Goal: Task Accomplishment & Management: Use online tool/utility

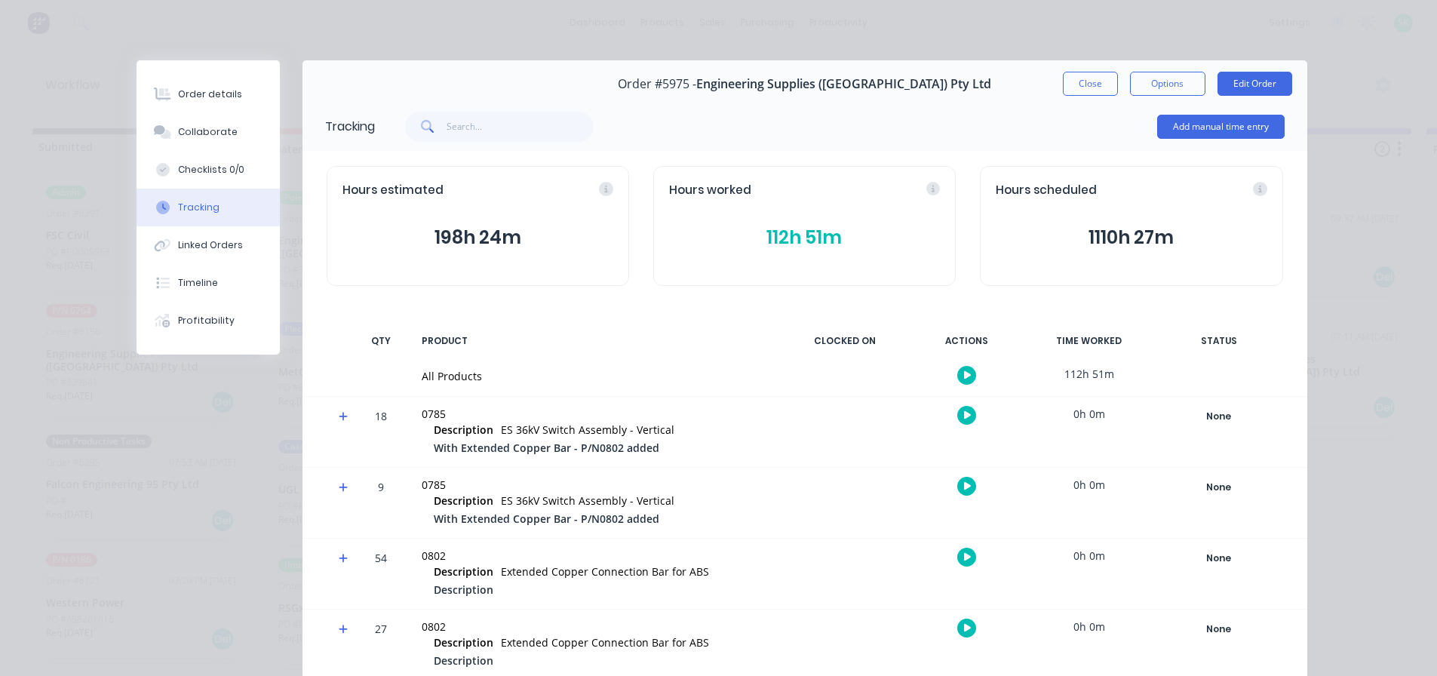
scroll to position [813, 0]
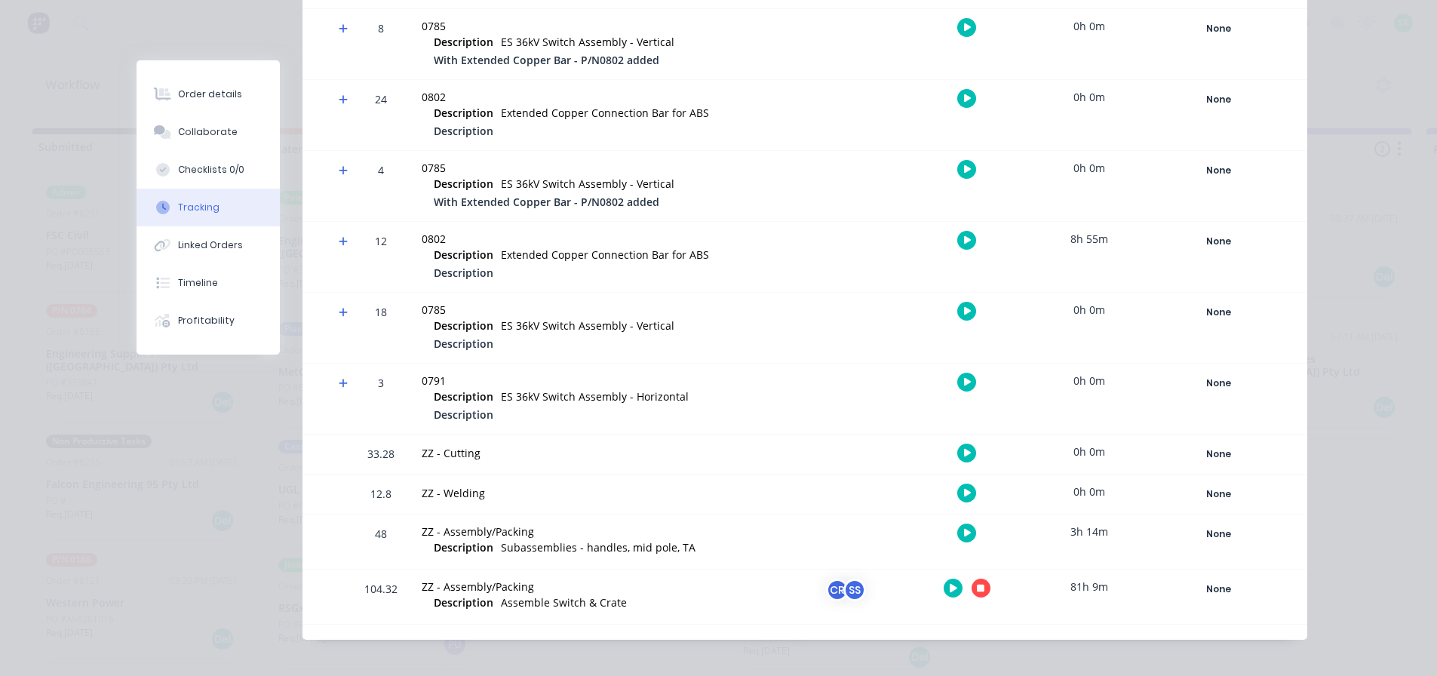
click at [974, 593] on button "button" at bounding box center [980, 587] width 19 height 19
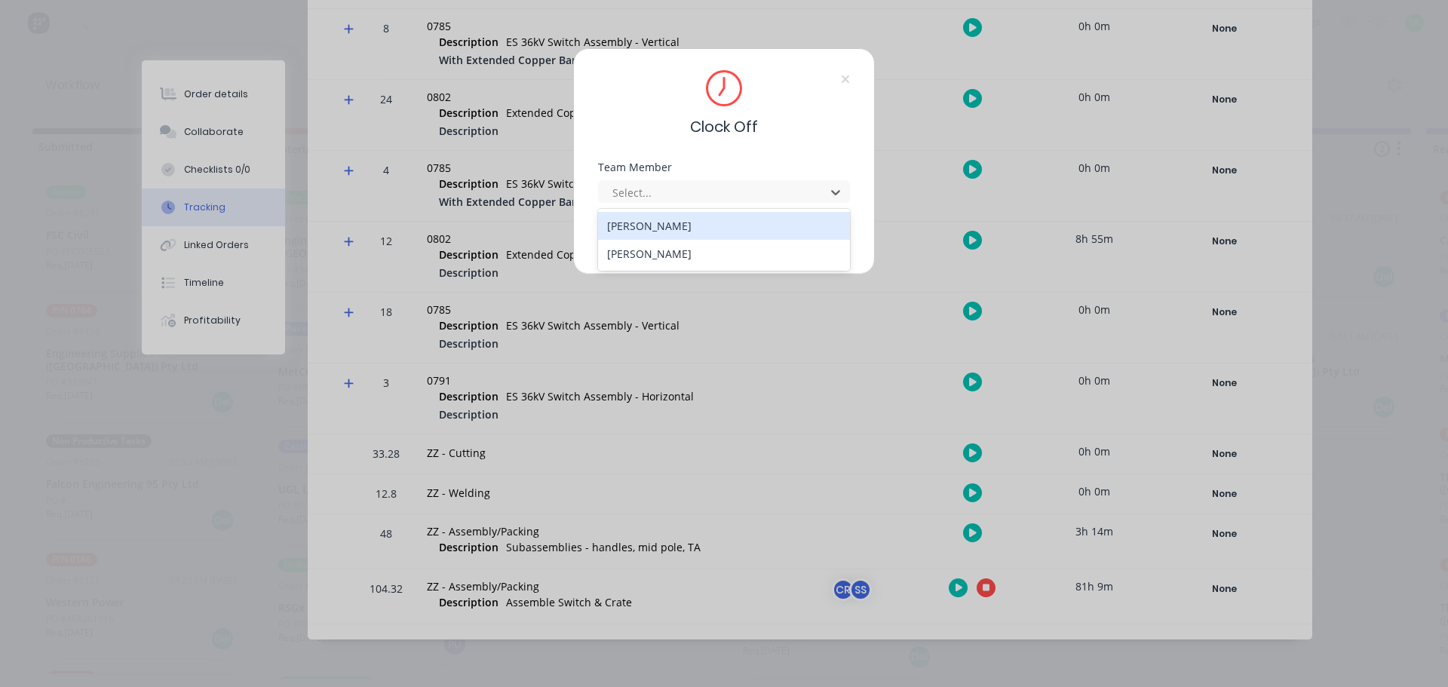
click at [793, 179] on div "2 results available. Use Up and Down to choose options, press Enter to select t…" at bounding box center [724, 189] width 252 height 26
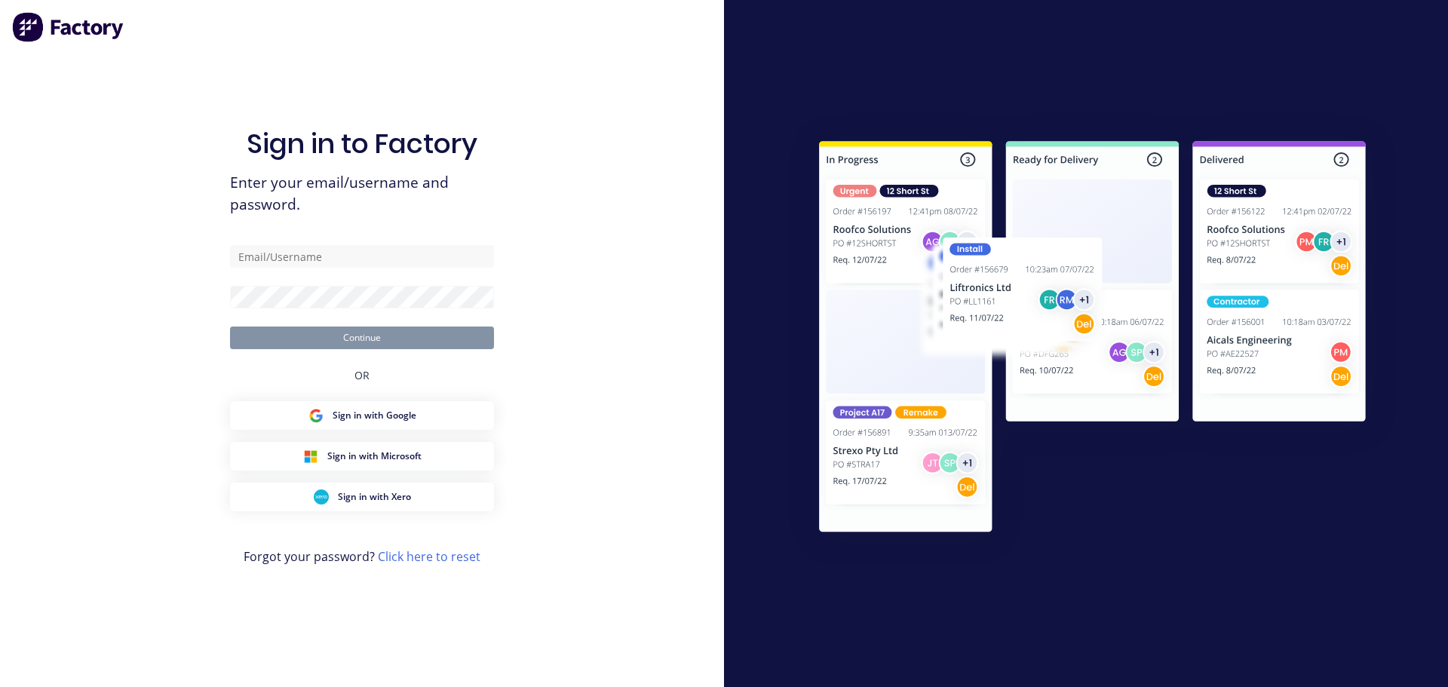
click at [674, 258] on div "Sign in to Factory Enter your email/username and password. Continue OR Sign in …" at bounding box center [362, 343] width 724 height 687
type input "[EMAIL_ADDRESS][DOMAIN_NAME]"
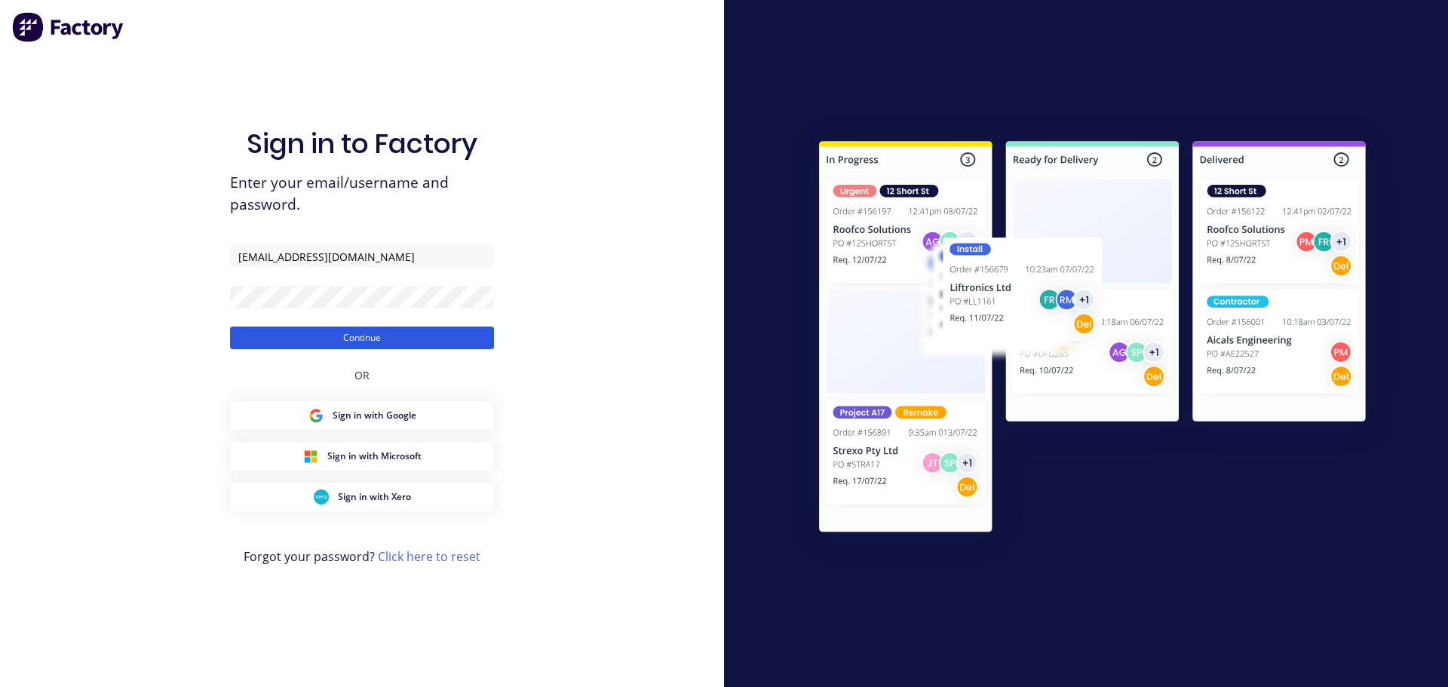
click at [327, 334] on button "Continue" at bounding box center [362, 338] width 264 height 23
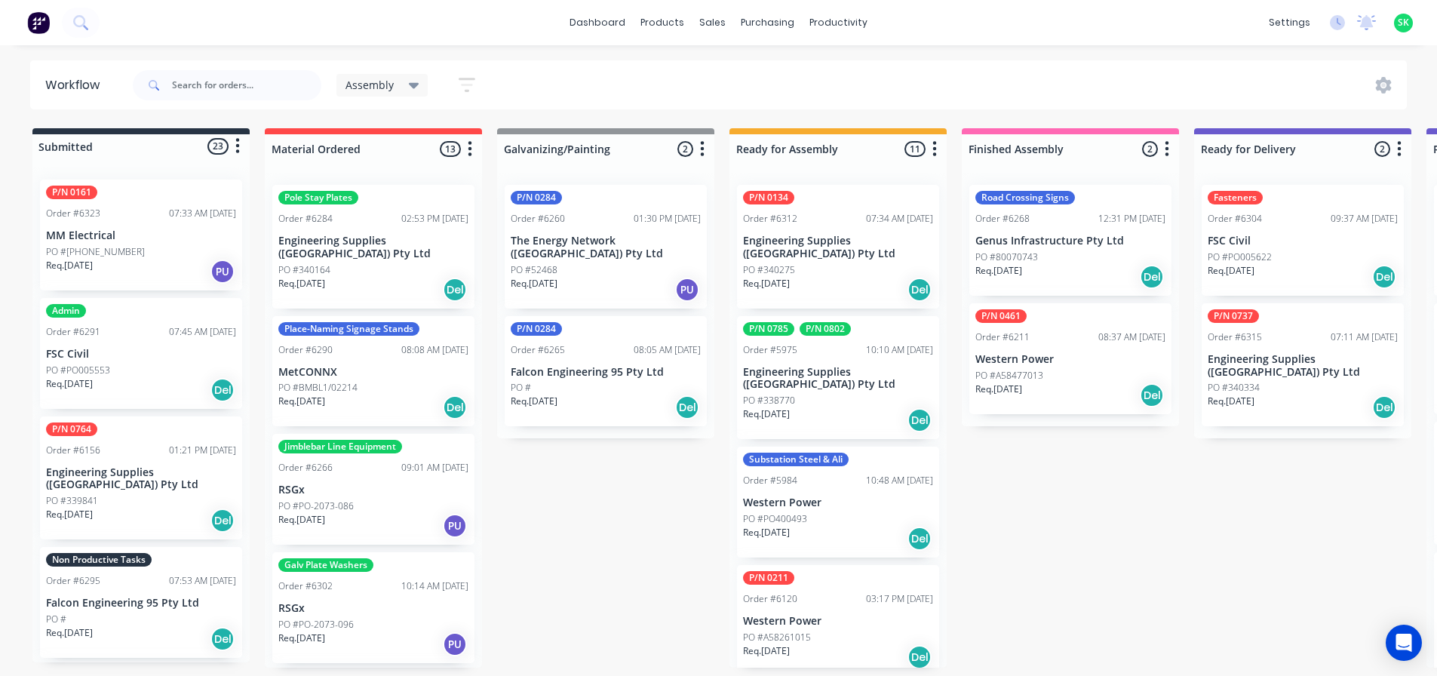
click at [830, 366] on p "Engineering Supplies ([GEOGRAPHIC_DATA]) Pty Ltd" at bounding box center [838, 379] width 190 height 26
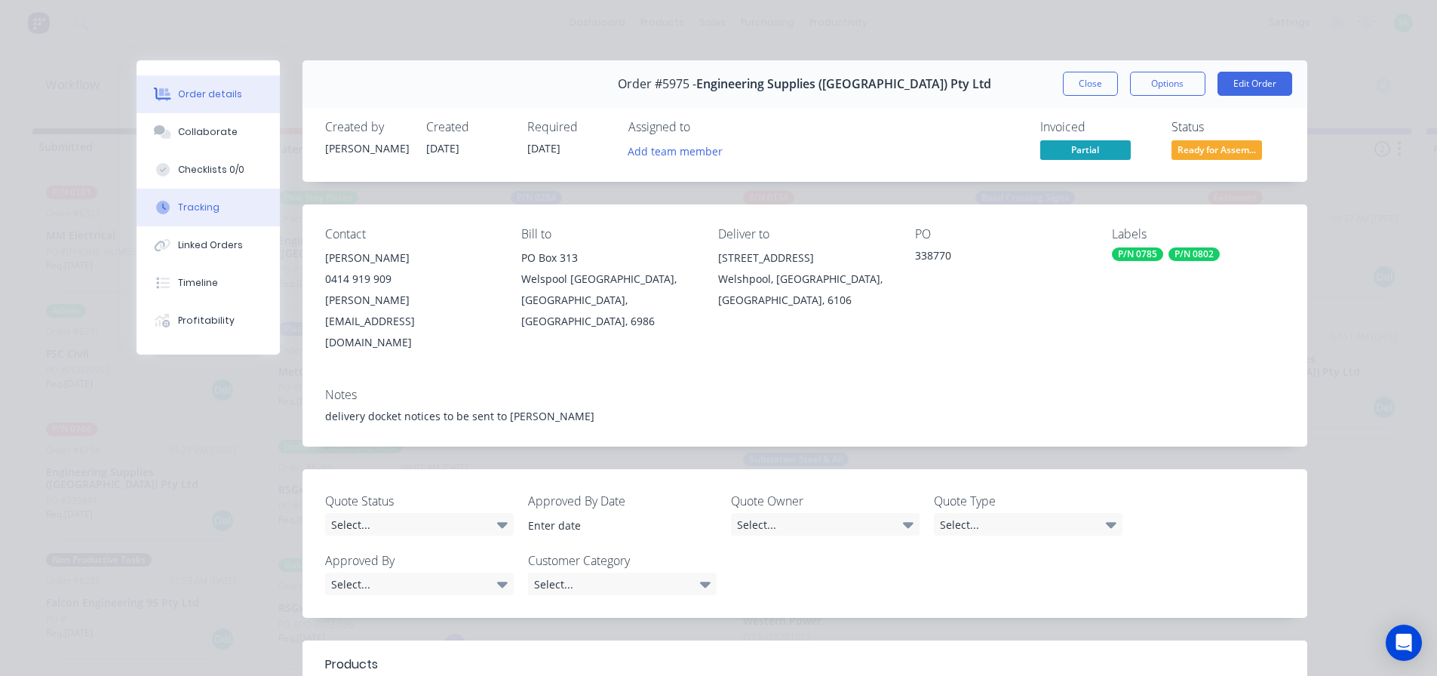
click at [206, 208] on div "Tracking" at bounding box center [198, 208] width 41 height 14
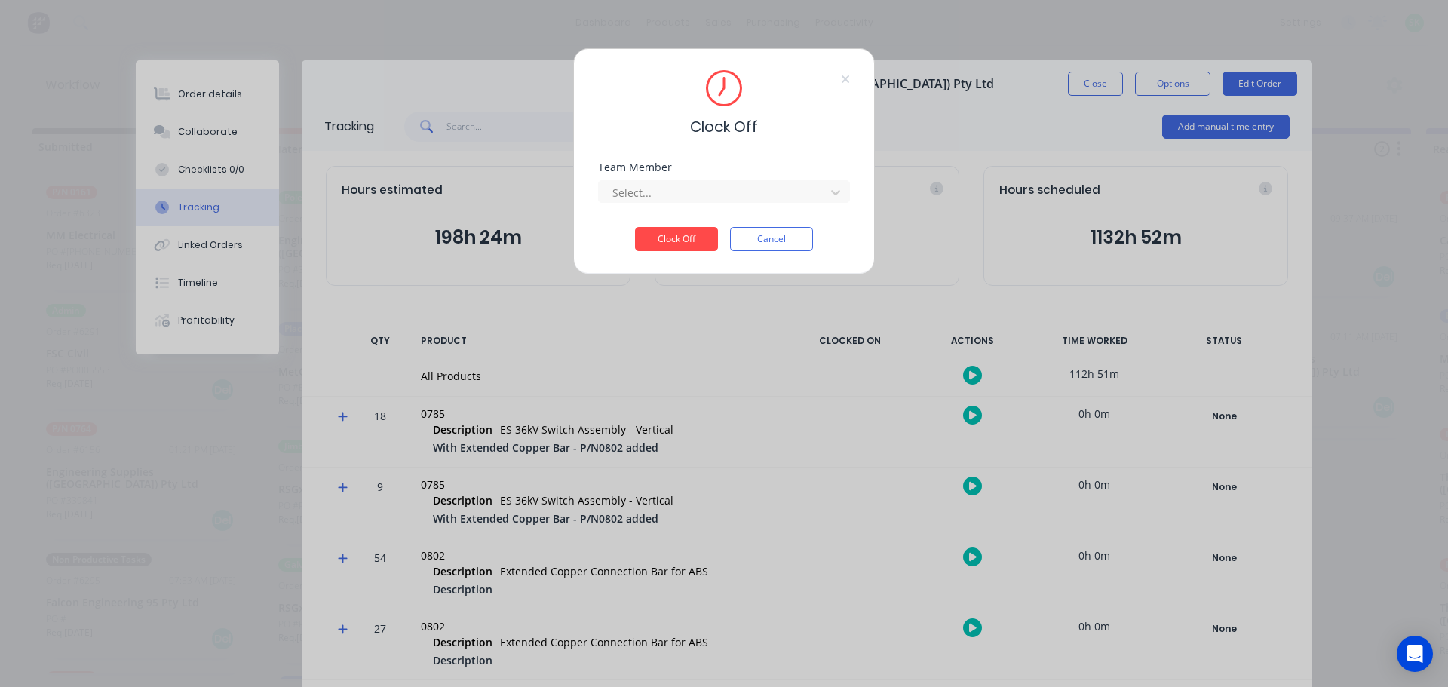
click at [765, 233] on button "Cancel" at bounding box center [771, 239] width 83 height 24
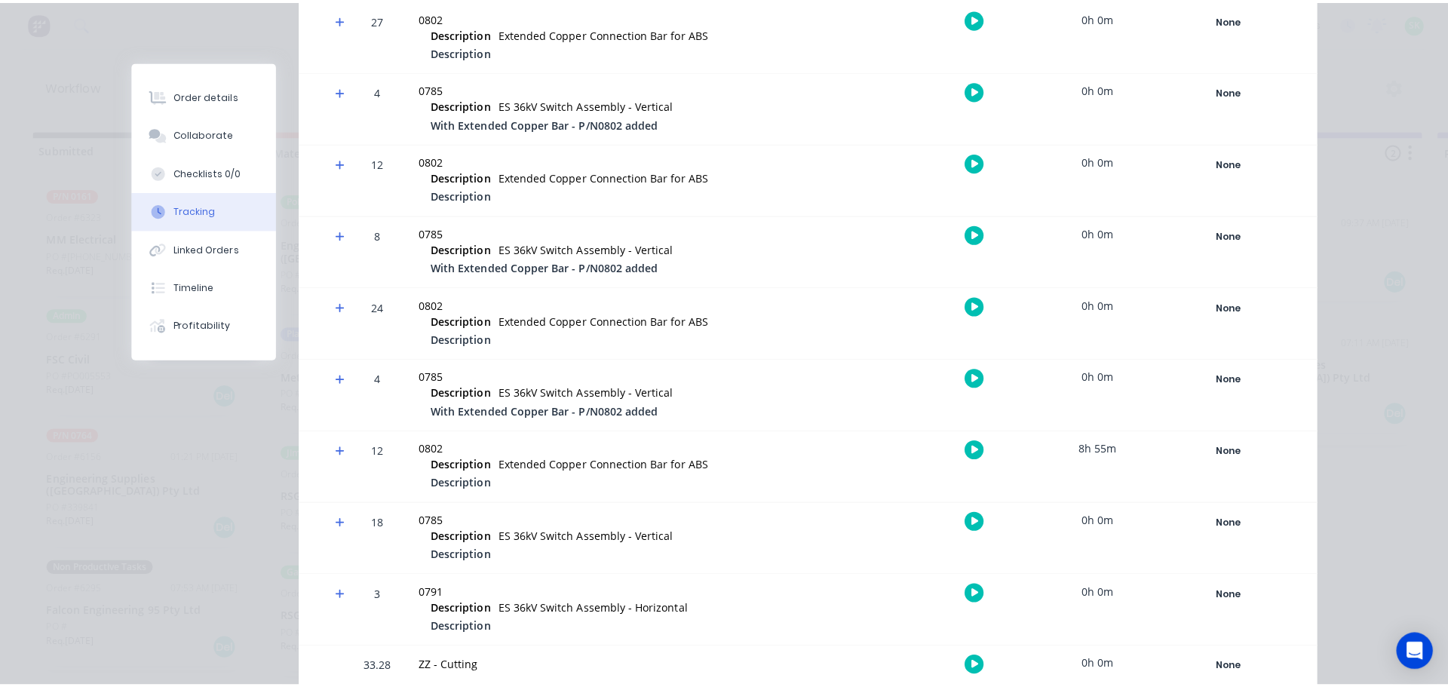
scroll to position [824, 0]
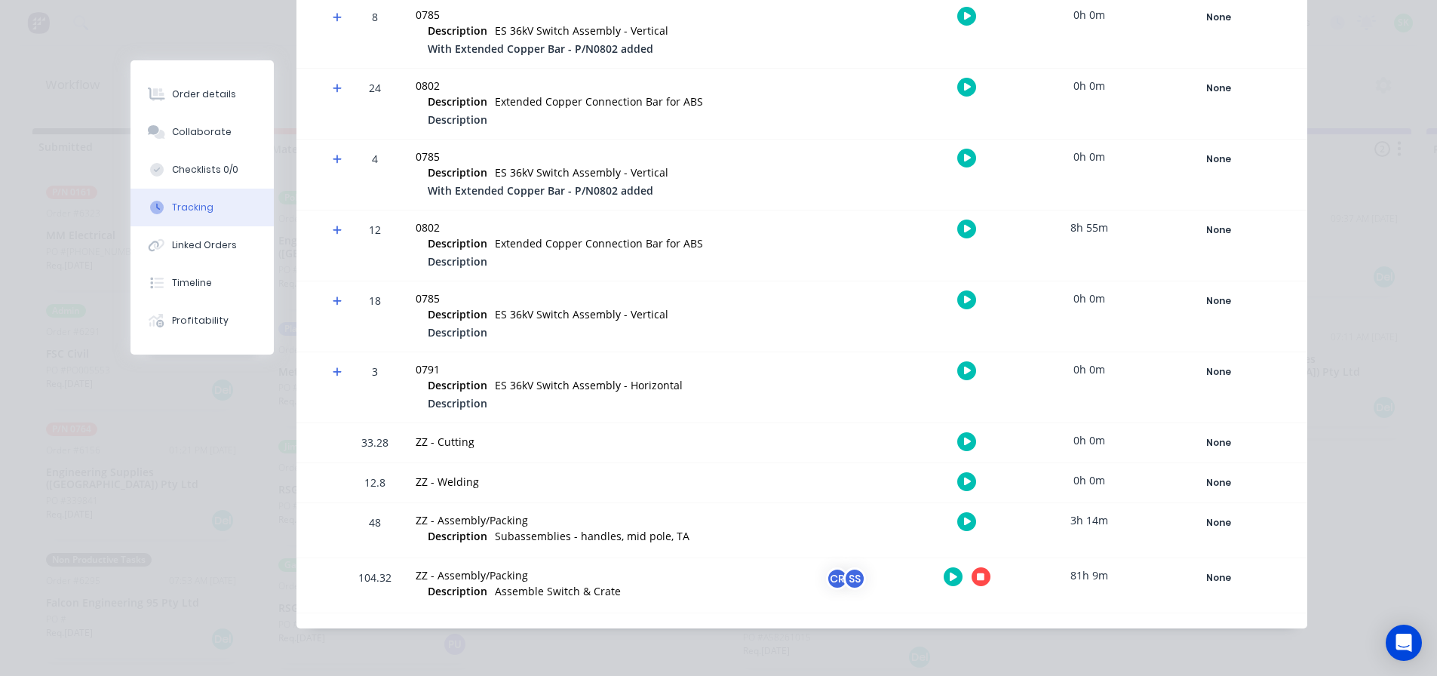
click at [971, 576] on button "button" at bounding box center [980, 576] width 19 height 19
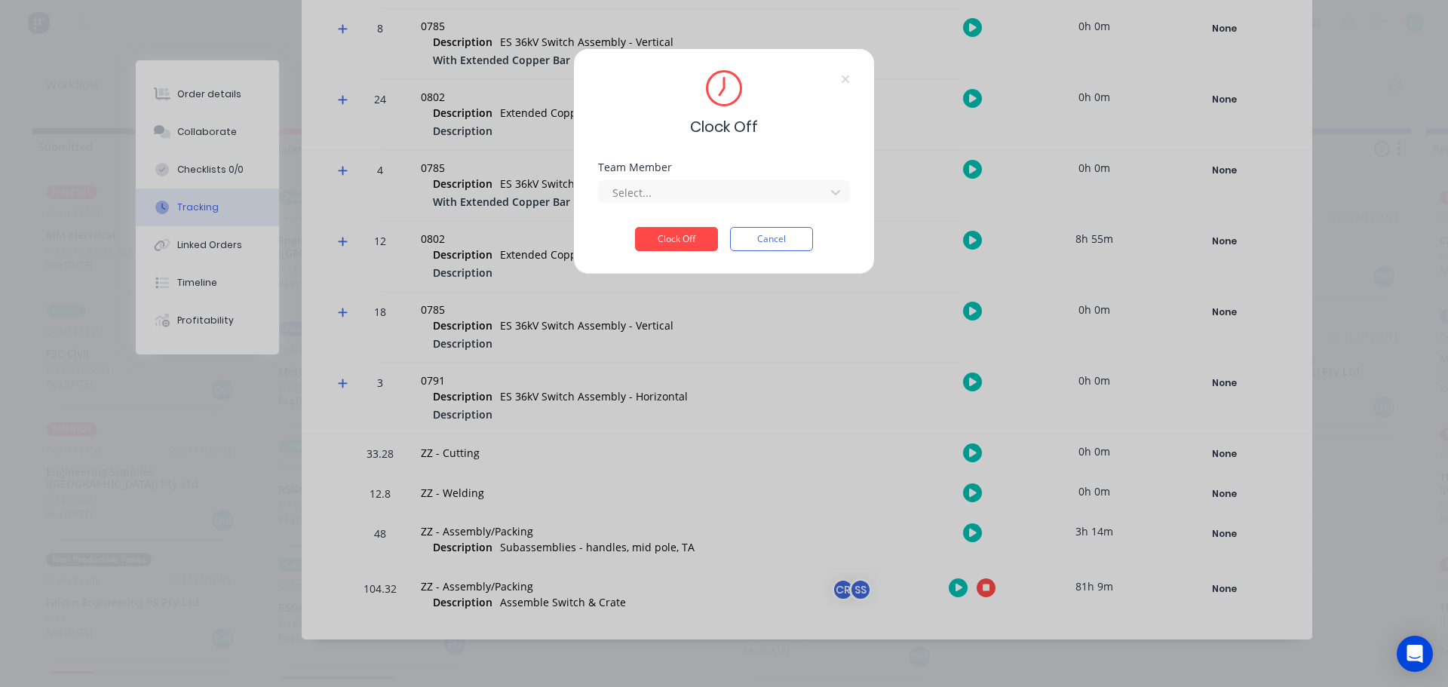
scroll to position [813, 0]
click at [692, 195] on div at bounding box center [714, 192] width 207 height 19
click at [676, 254] on div "[PERSON_NAME]" at bounding box center [724, 254] width 252 height 28
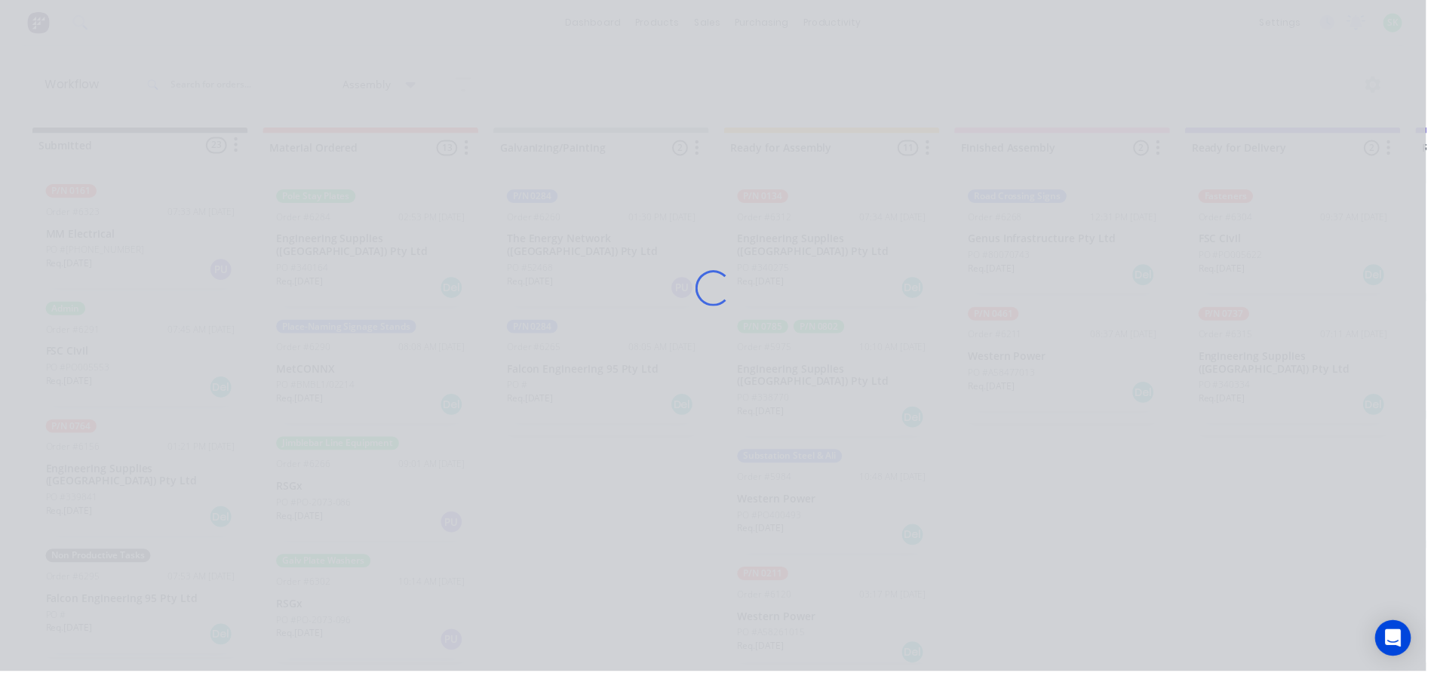
scroll to position [0, 0]
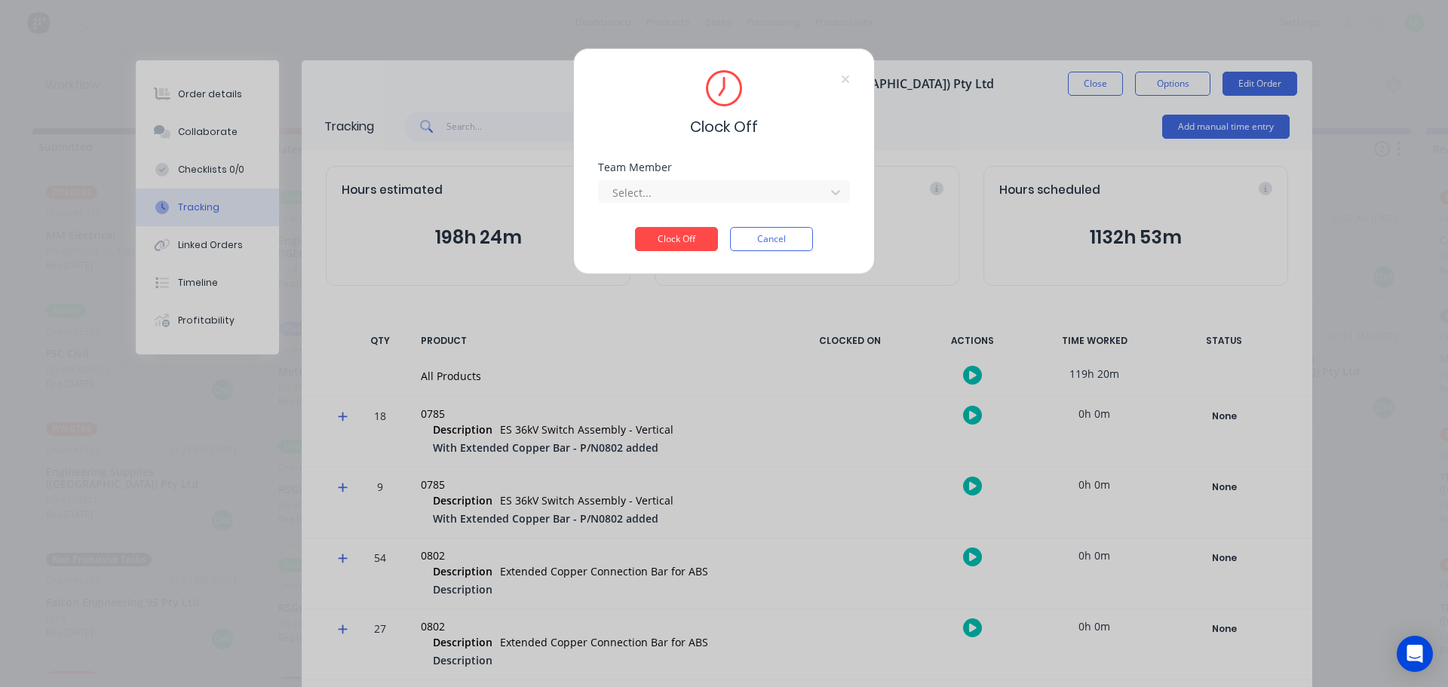
click at [766, 235] on button "Cancel" at bounding box center [771, 239] width 83 height 24
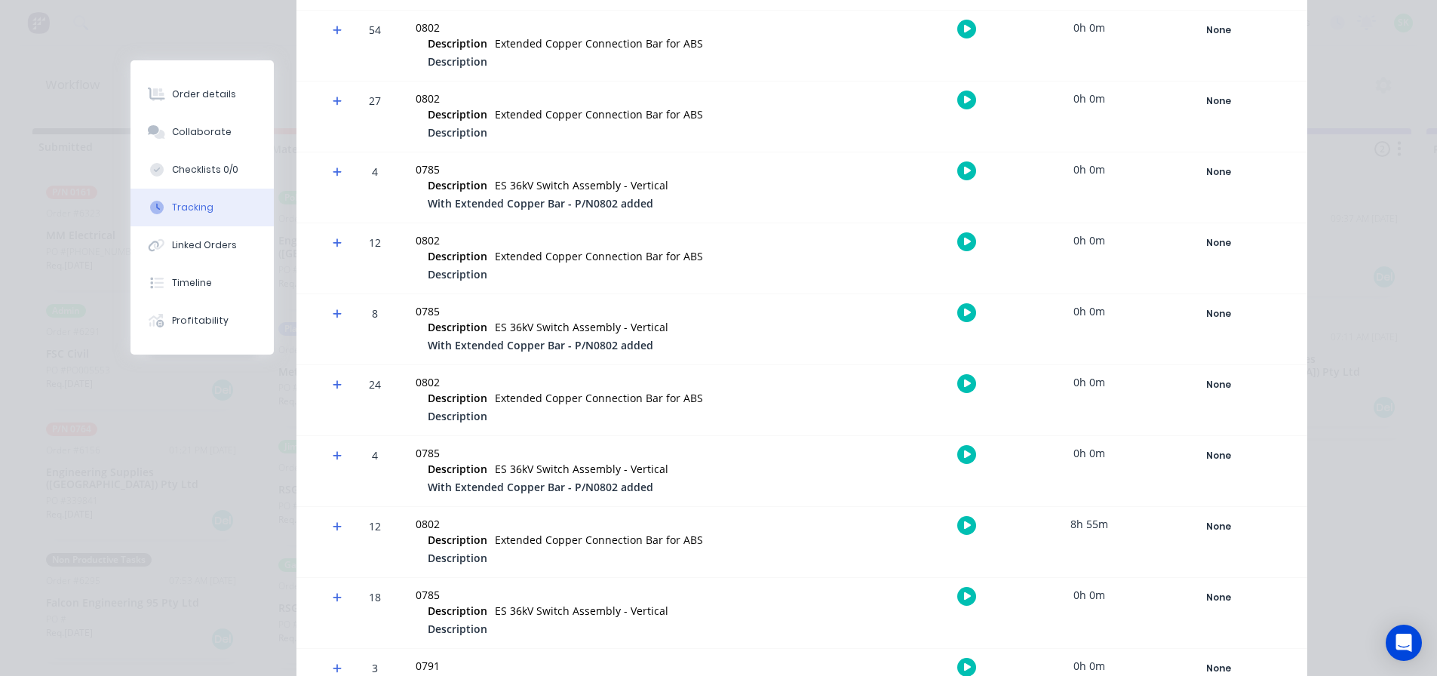
scroll to position [824, 0]
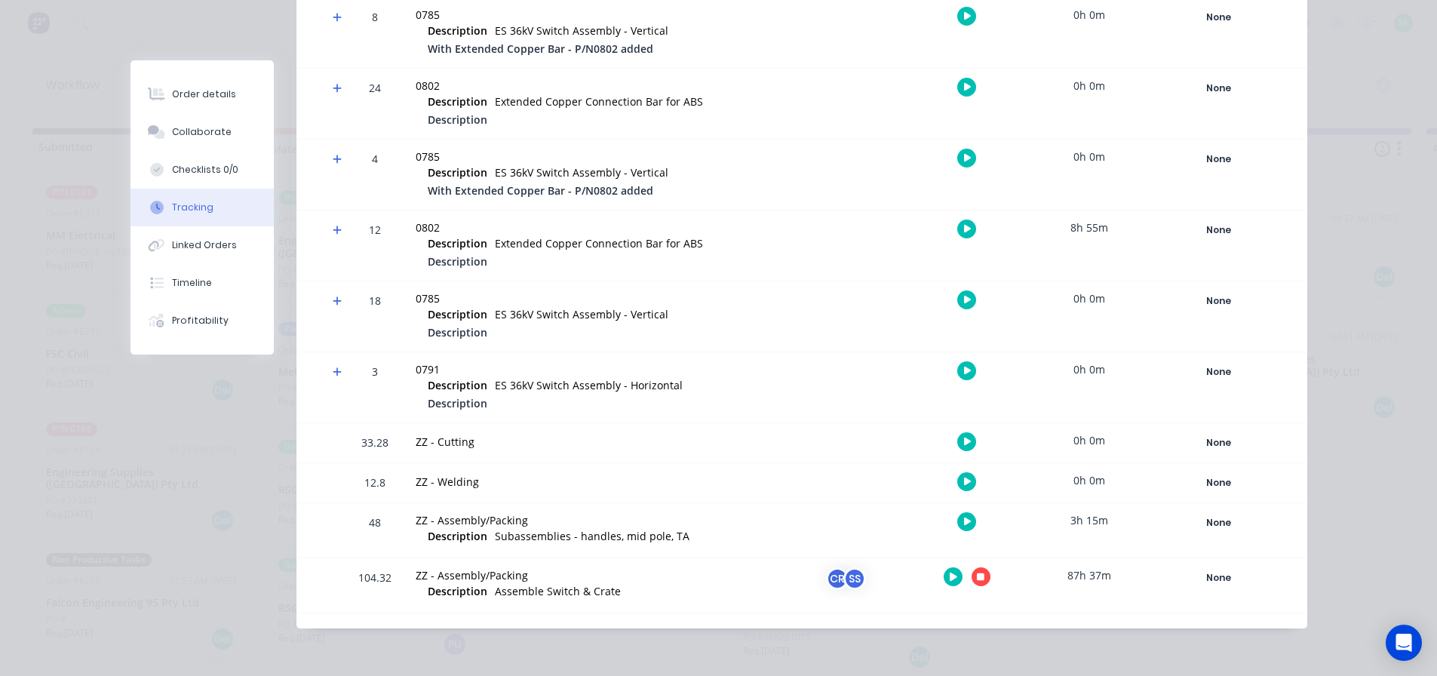
click at [977, 573] on icon "button" at bounding box center [981, 577] width 8 height 8
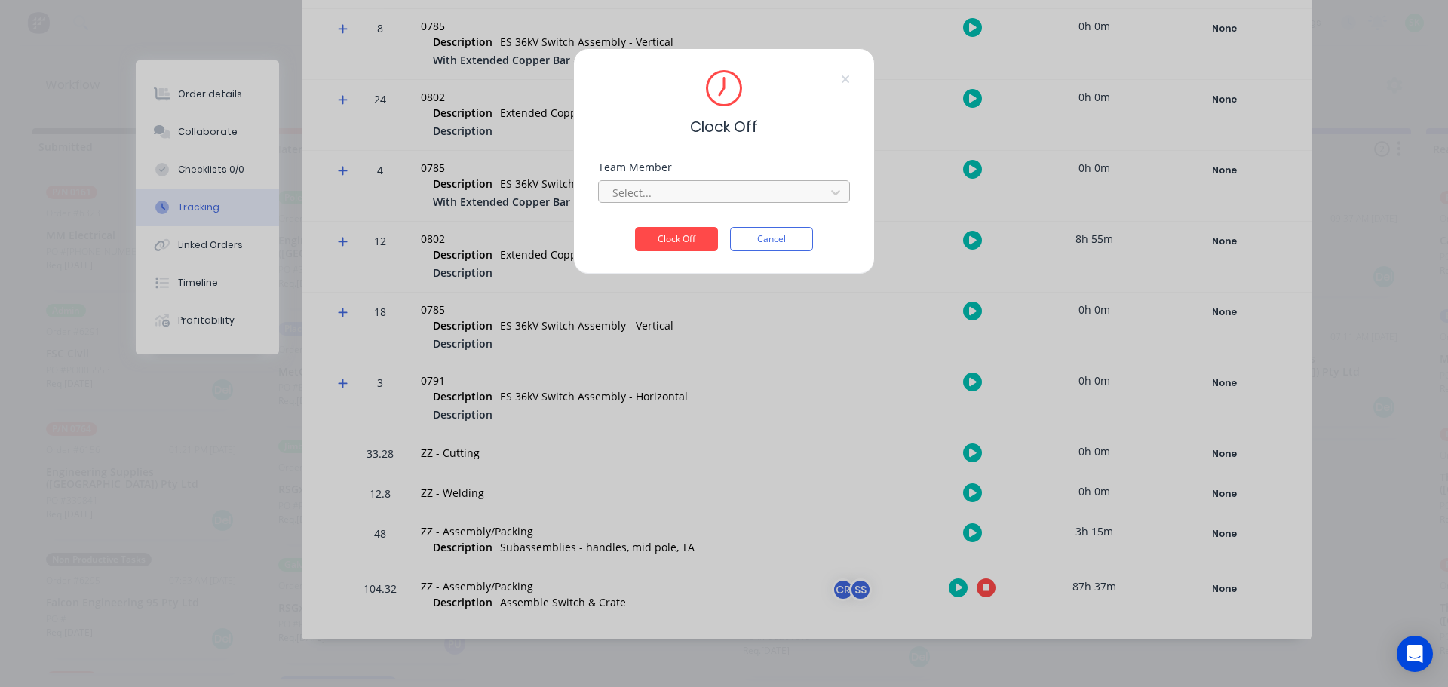
click at [735, 188] on div at bounding box center [714, 192] width 207 height 19
click at [711, 256] on div "[PERSON_NAME]" at bounding box center [724, 254] width 252 height 28
click at [695, 245] on button "Clock Off" at bounding box center [676, 239] width 83 height 24
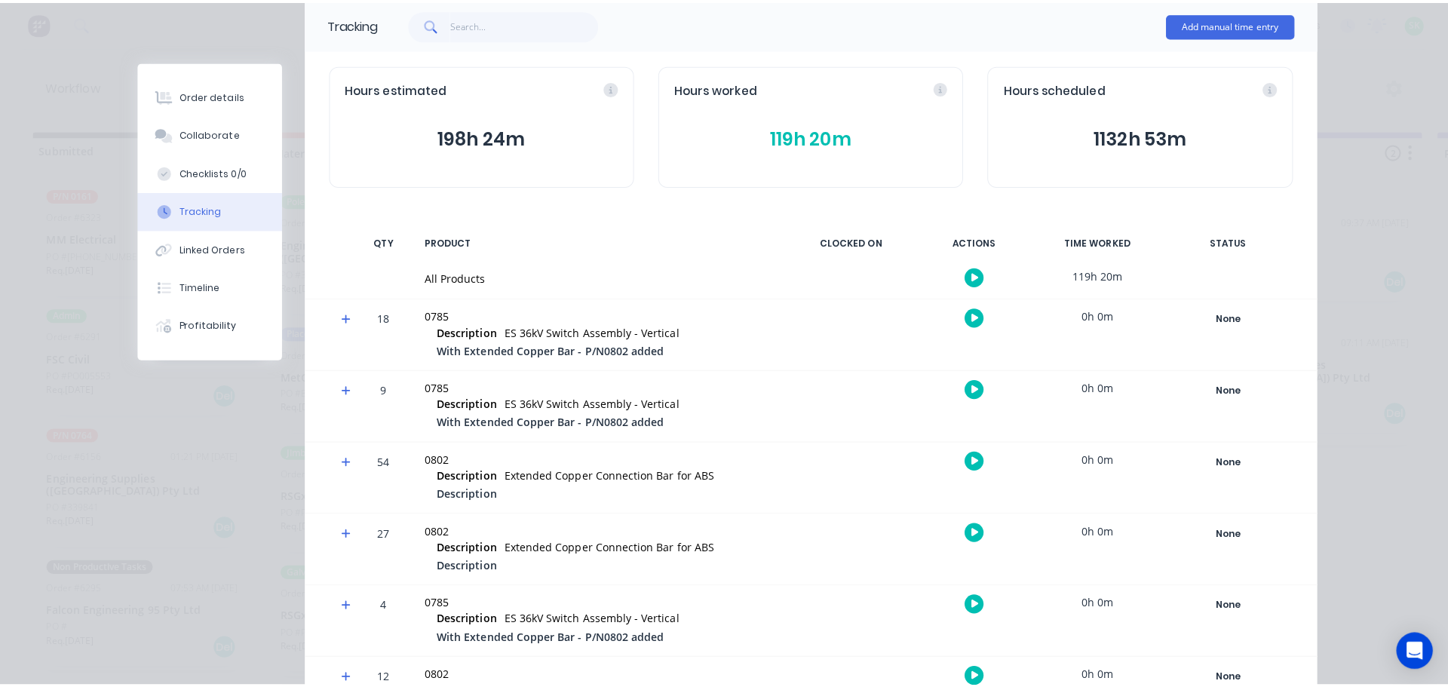
scroll to position [0, 0]
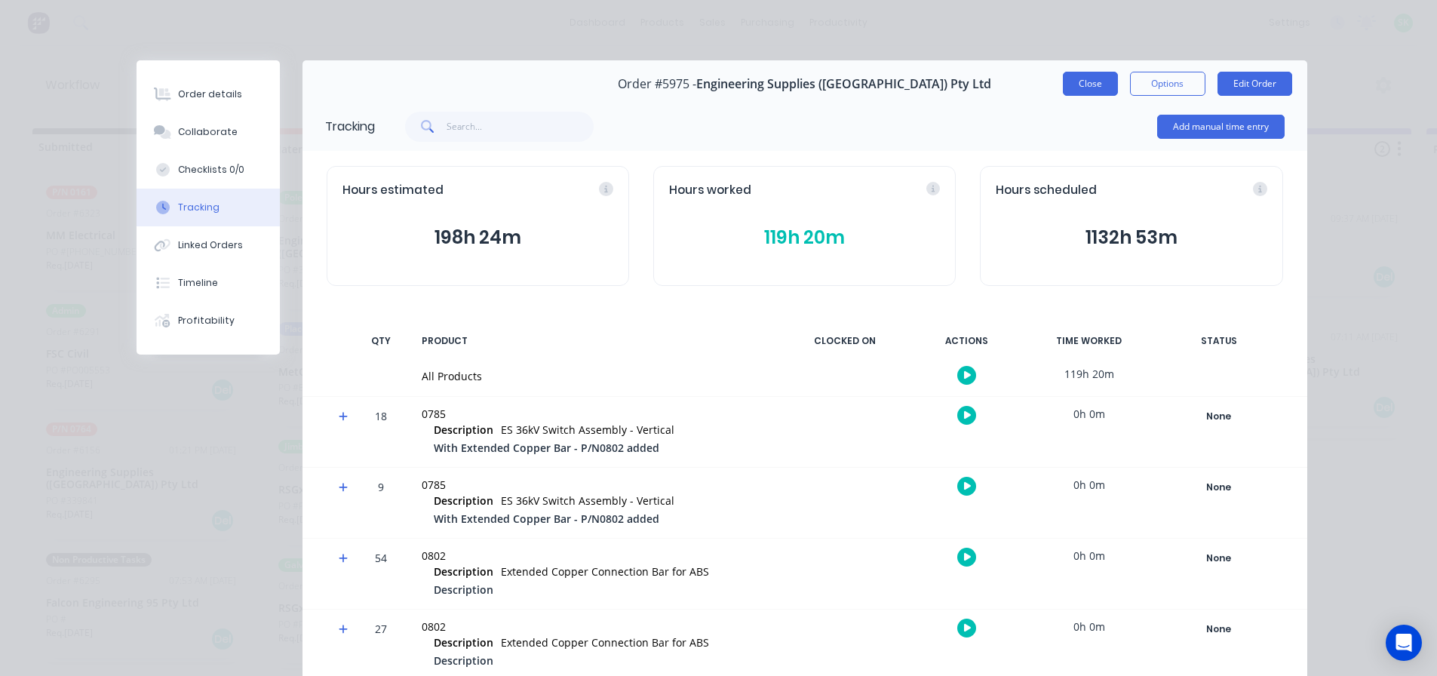
click at [1090, 89] on button "Close" at bounding box center [1090, 84] width 55 height 24
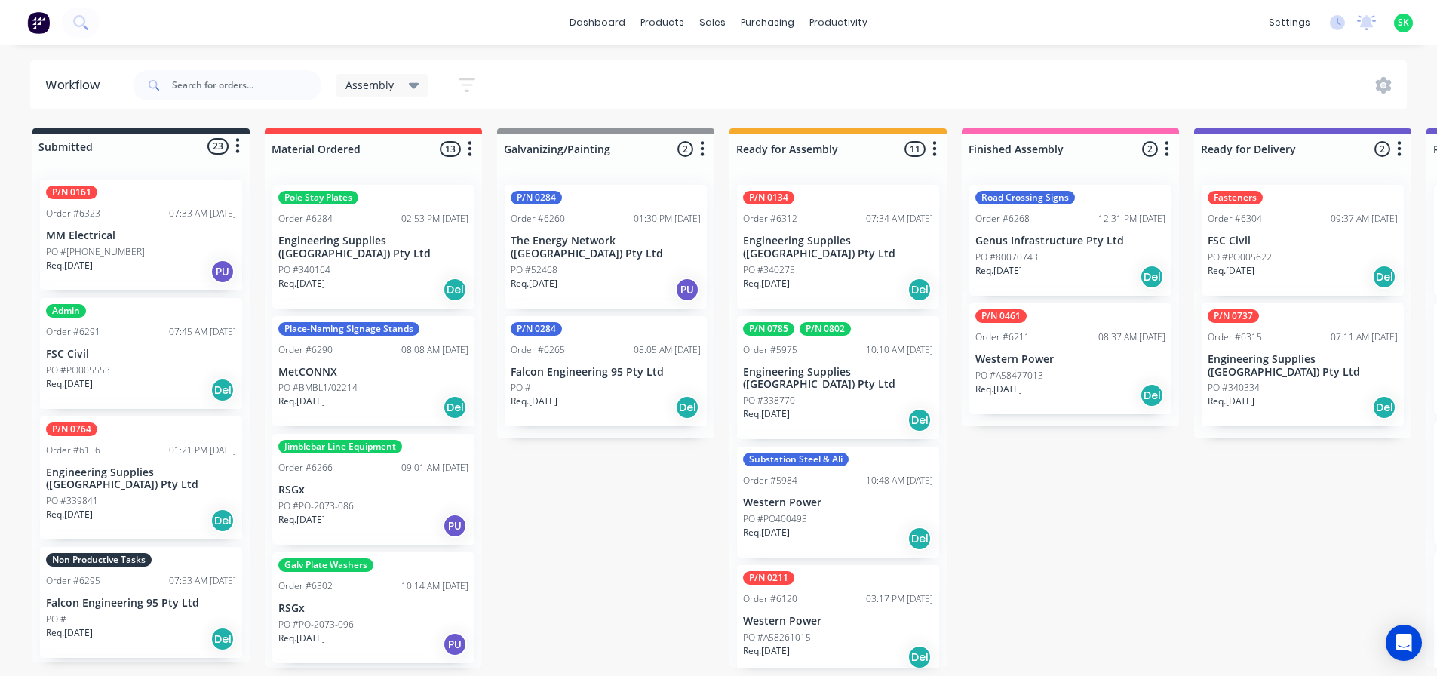
click at [144, 574] on div "Order #6295 07:53 AM [DATE]" at bounding box center [141, 581] width 190 height 14
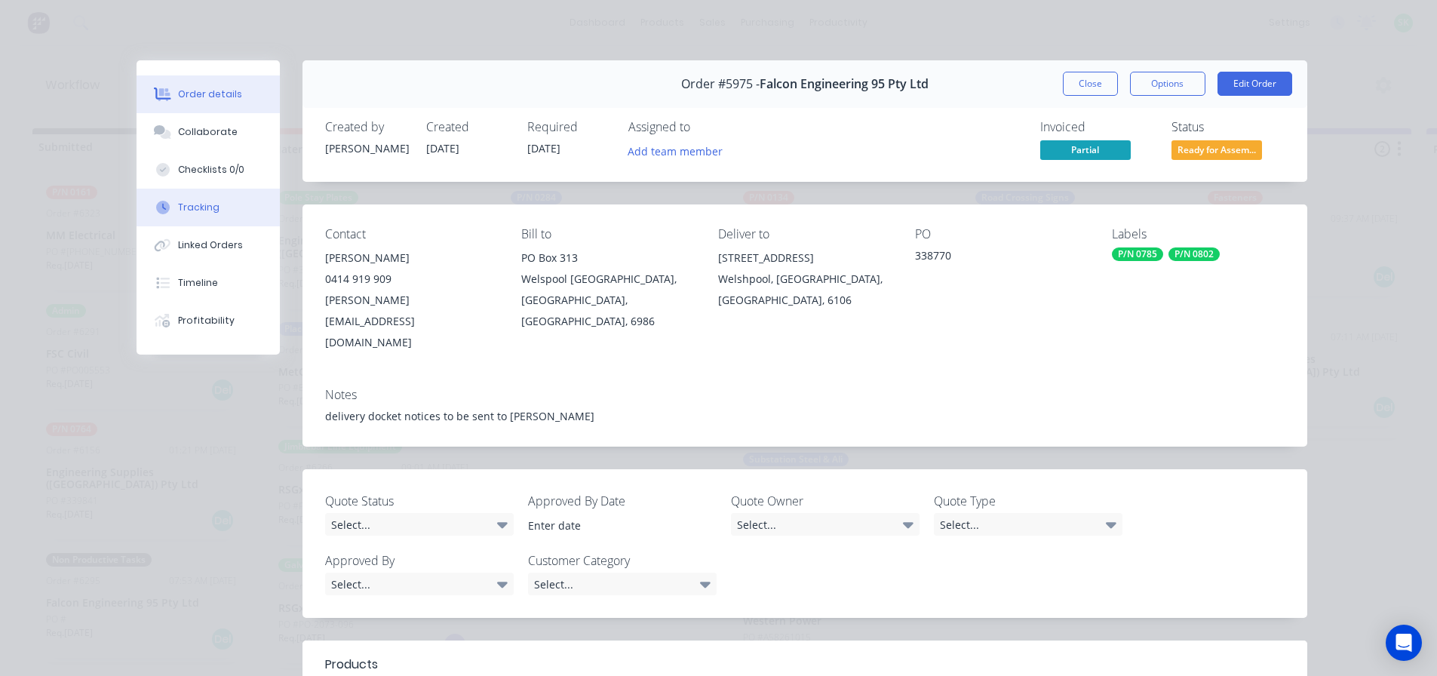
click at [193, 214] on button "Tracking" at bounding box center [208, 208] width 143 height 38
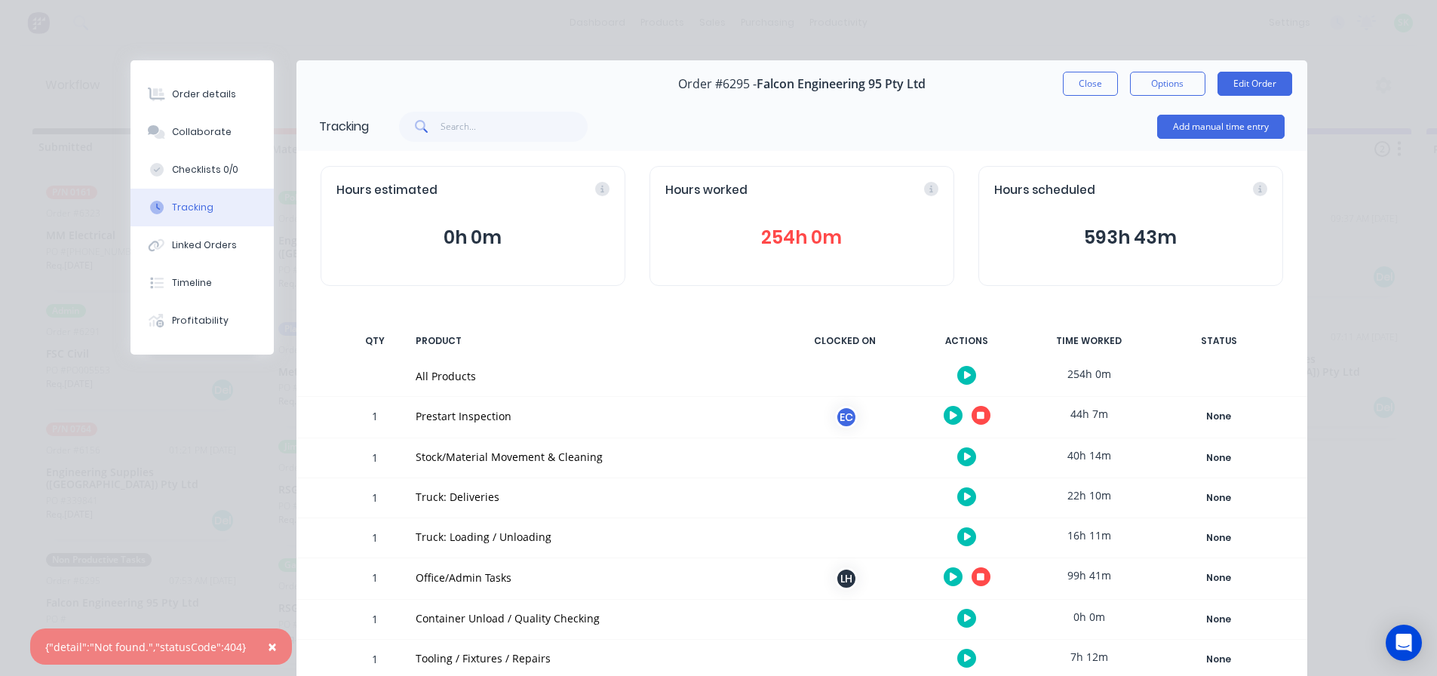
click at [957, 536] on button "button" at bounding box center [966, 536] width 19 height 19
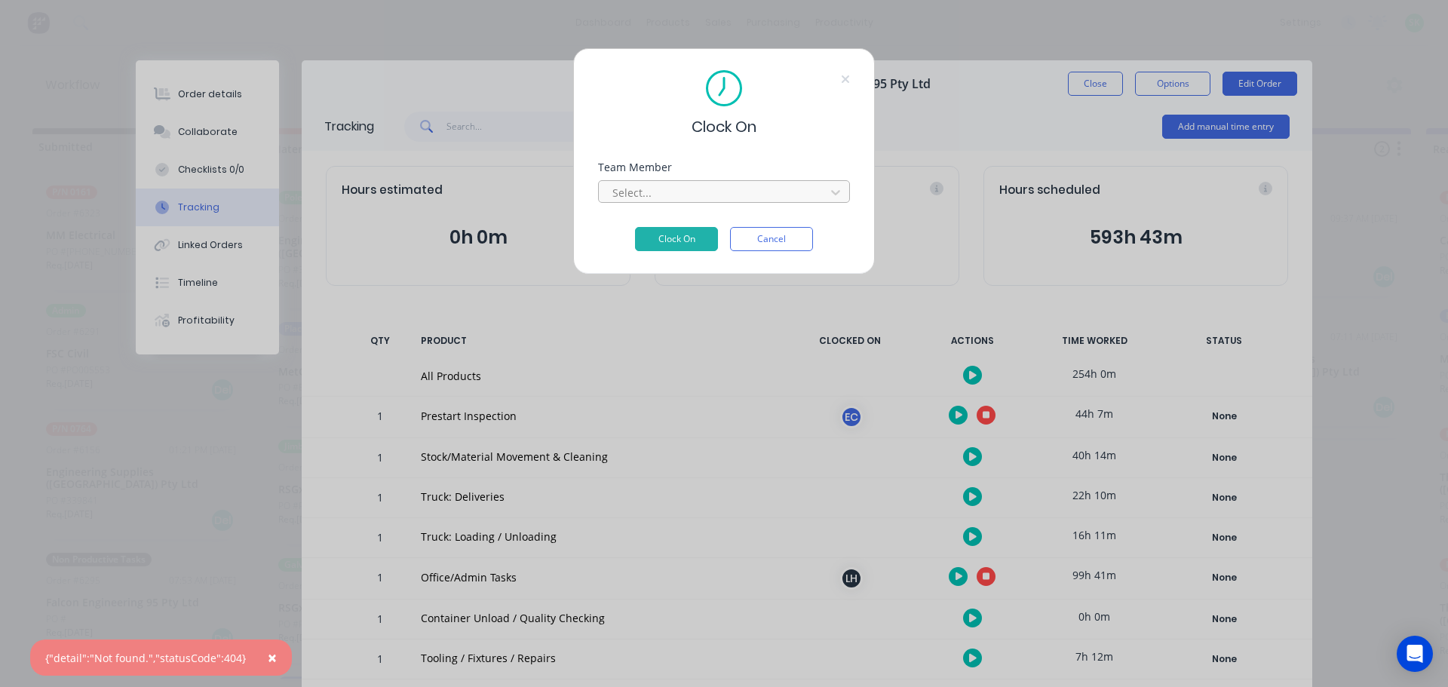
click at [754, 200] on div at bounding box center [714, 192] width 207 height 19
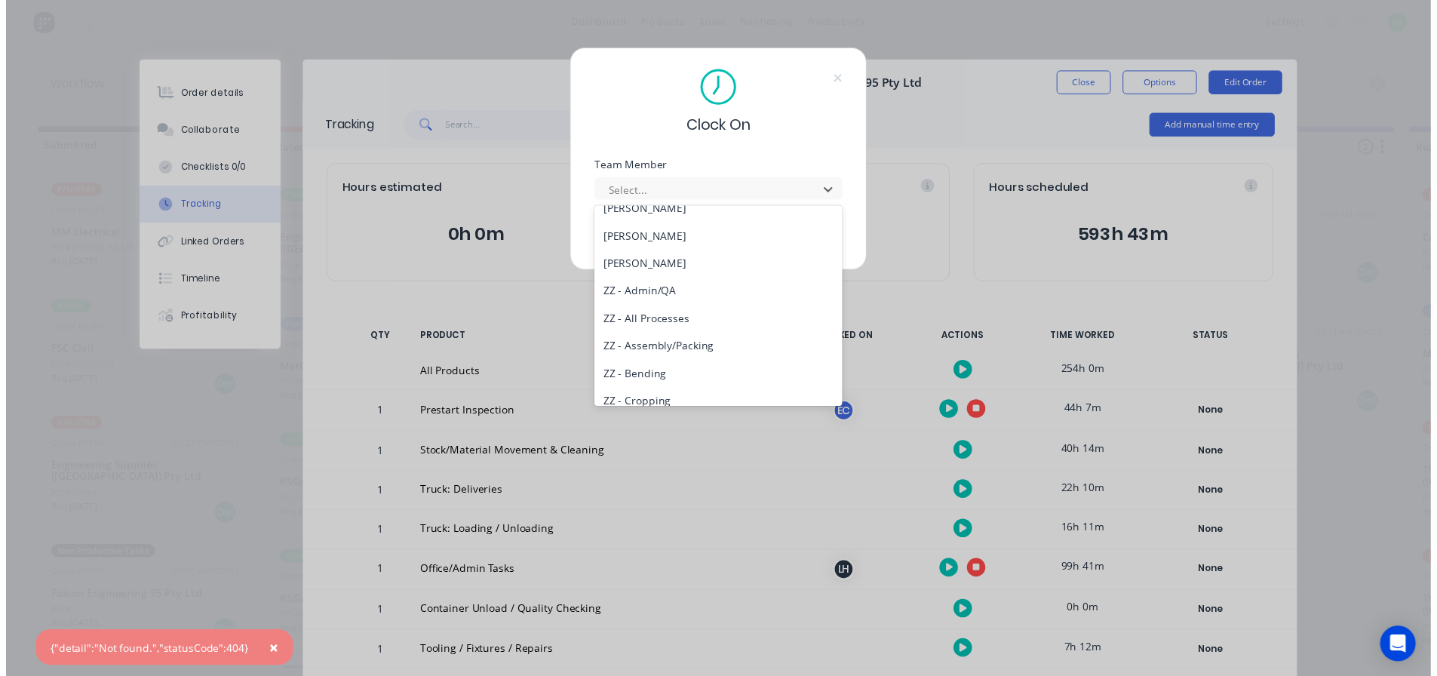
scroll to position [754, 0]
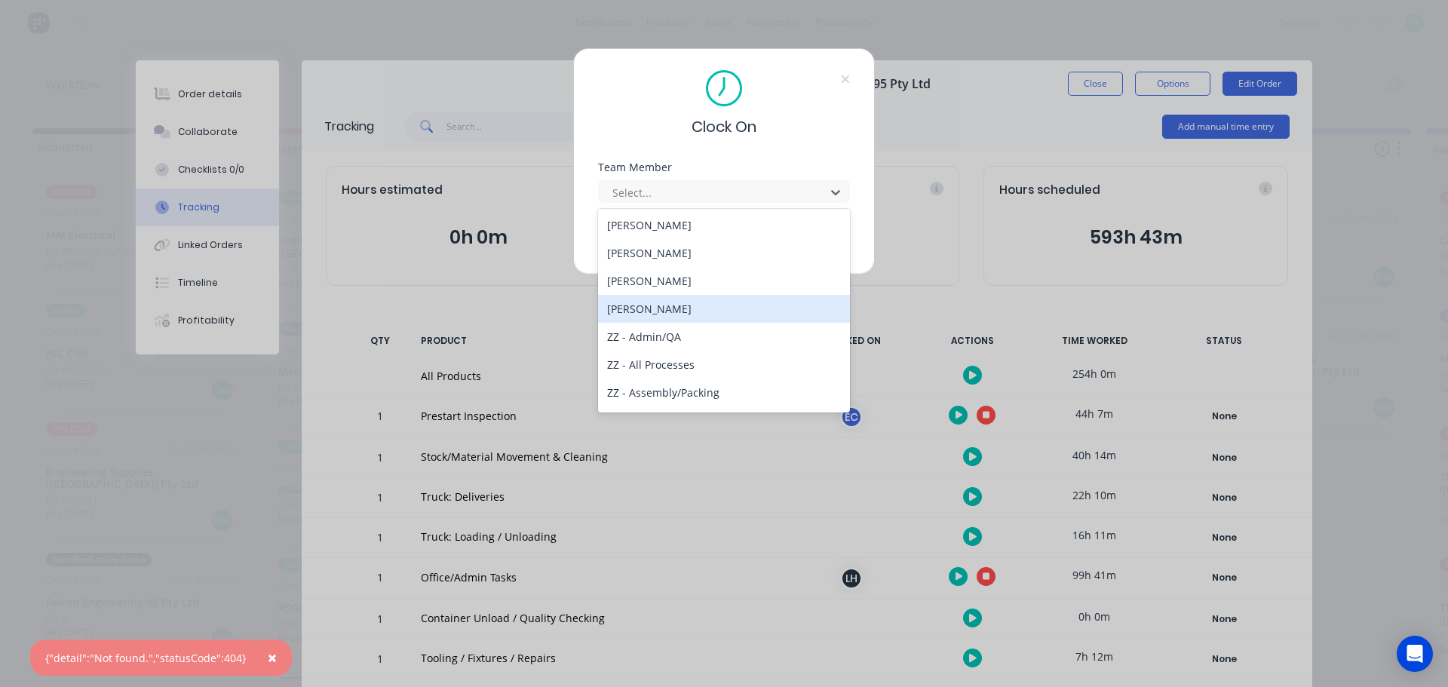
click at [671, 311] on div "[PERSON_NAME]" at bounding box center [724, 309] width 252 height 28
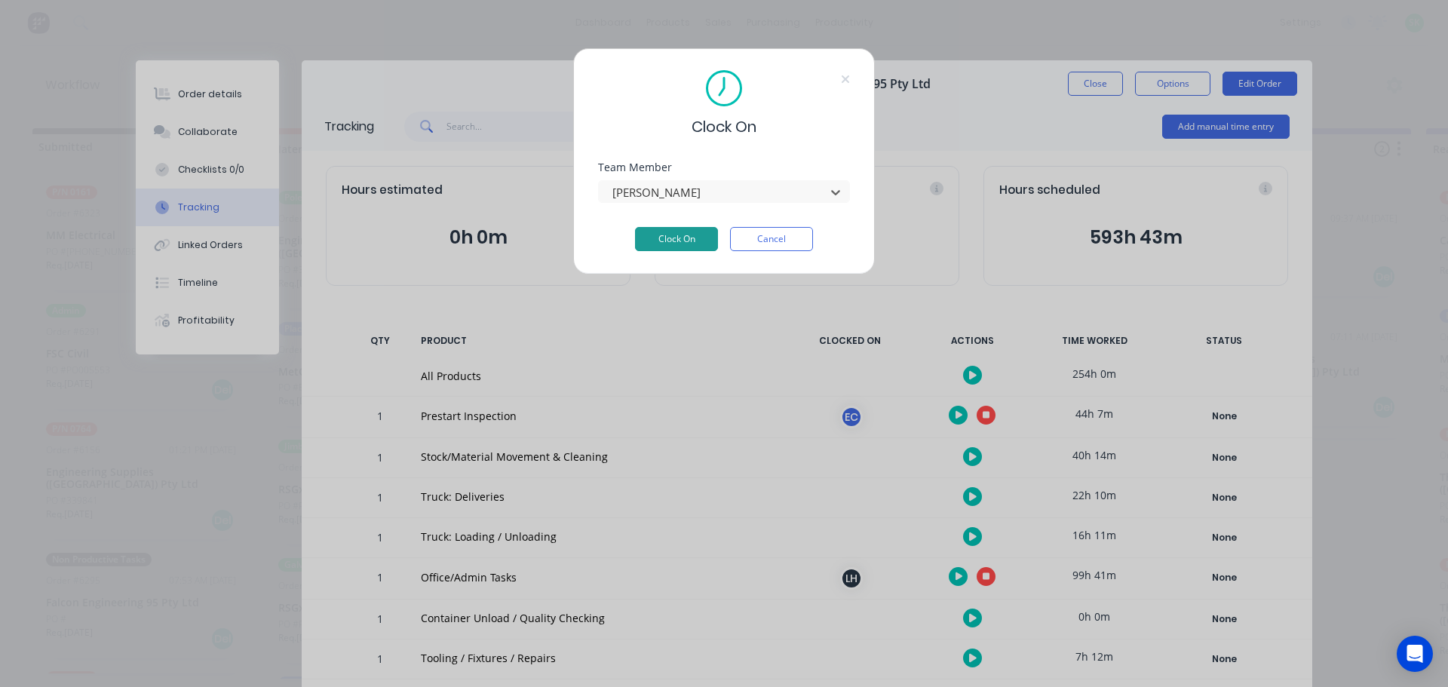
click at [675, 238] on button "Clock On" at bounding box center [676, 239] width 83 height 24
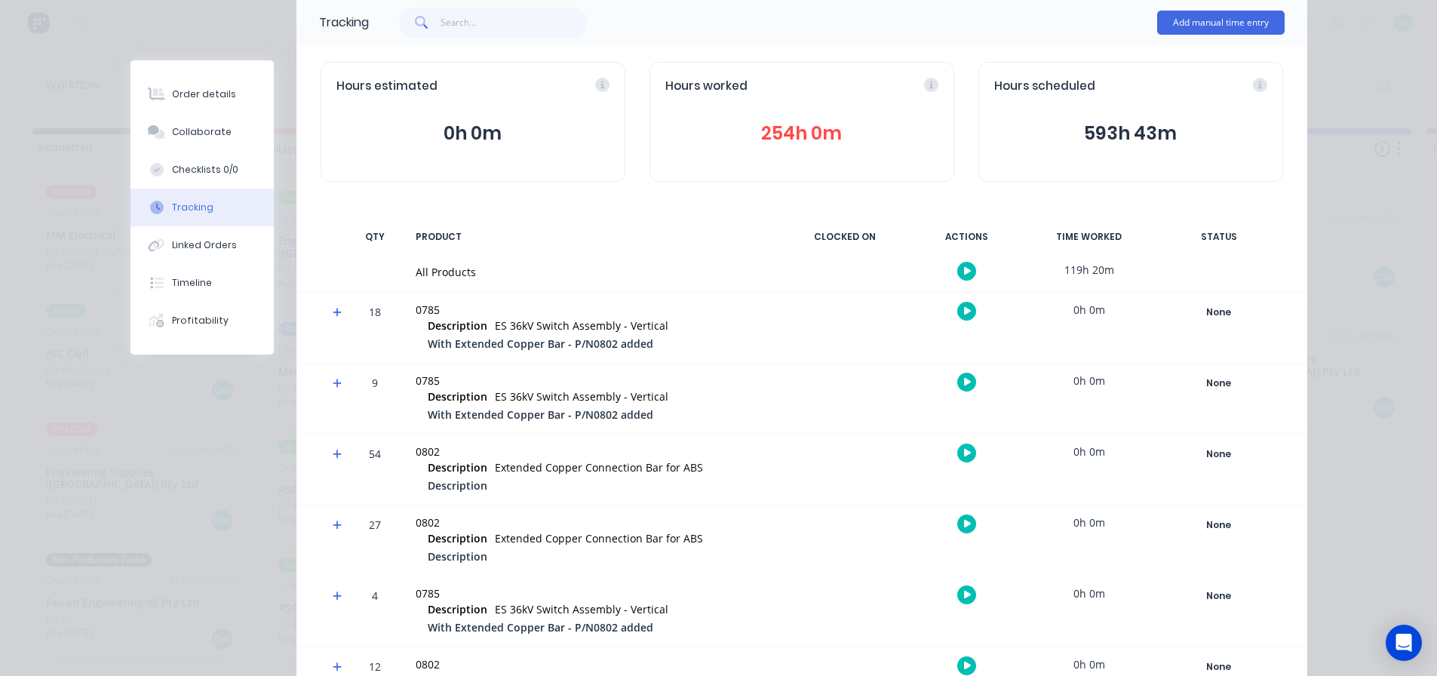
scroll to position [0, 0]
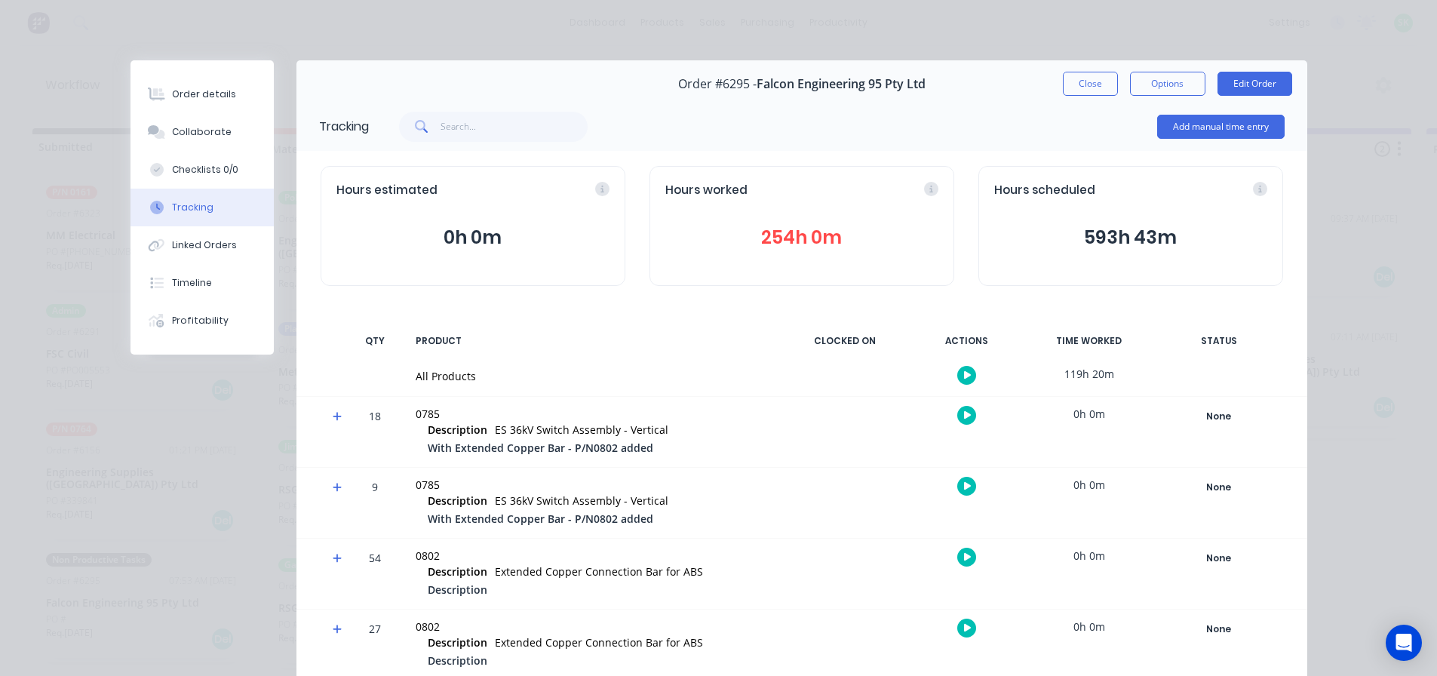
click at [1081, 89] on button "Close" at bounding box center [1090, 84] width 55 height 24
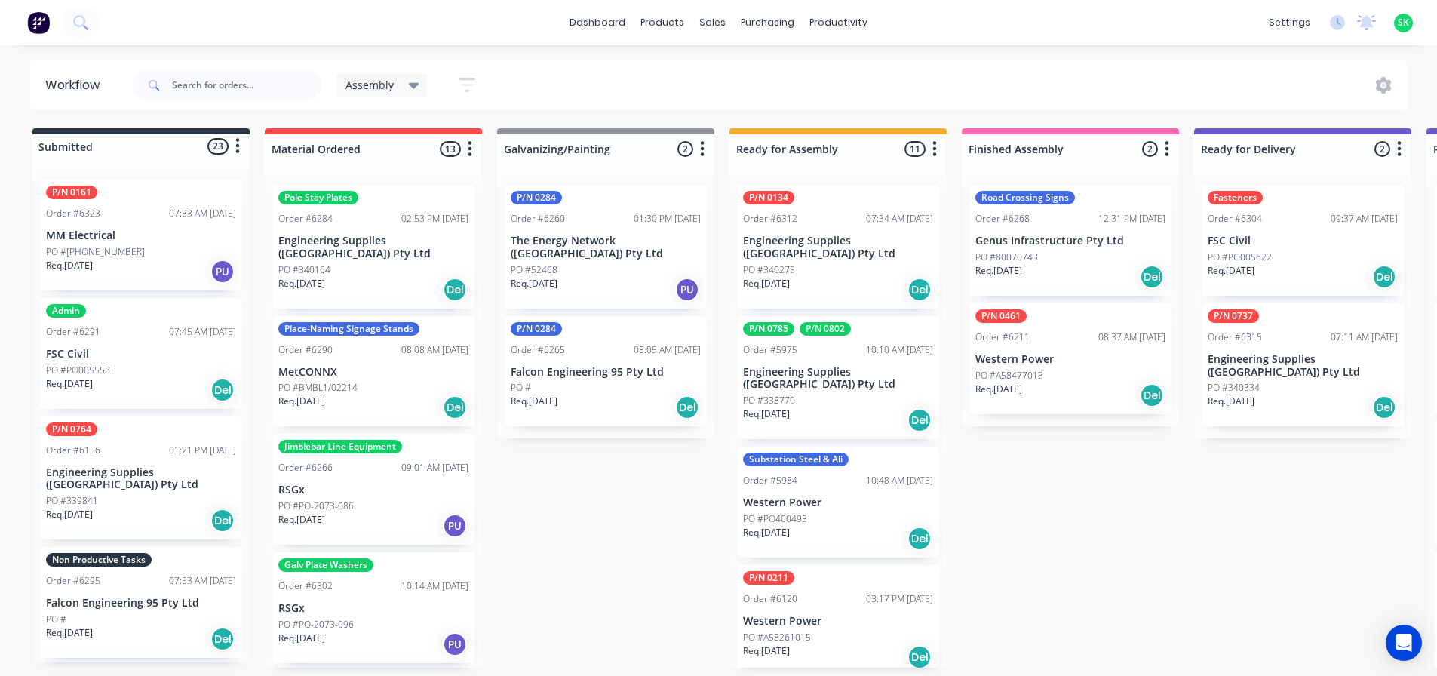
click at [179, 597] on p "Falcon Engineering 95 Pty Ltd" at bounding box center [141, 603] width 190 height 13
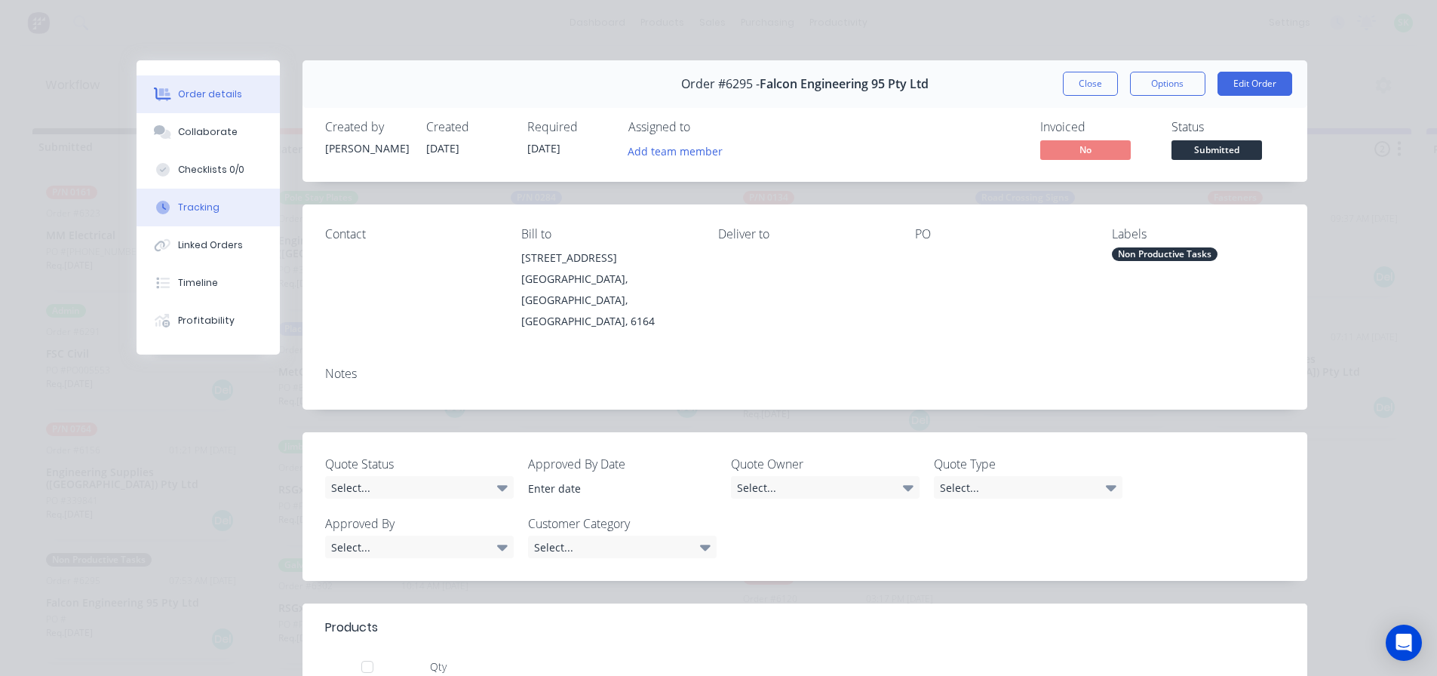
click at [224, 202] on button "Tracking" at bounding box center [208, 208] width 143 height 38
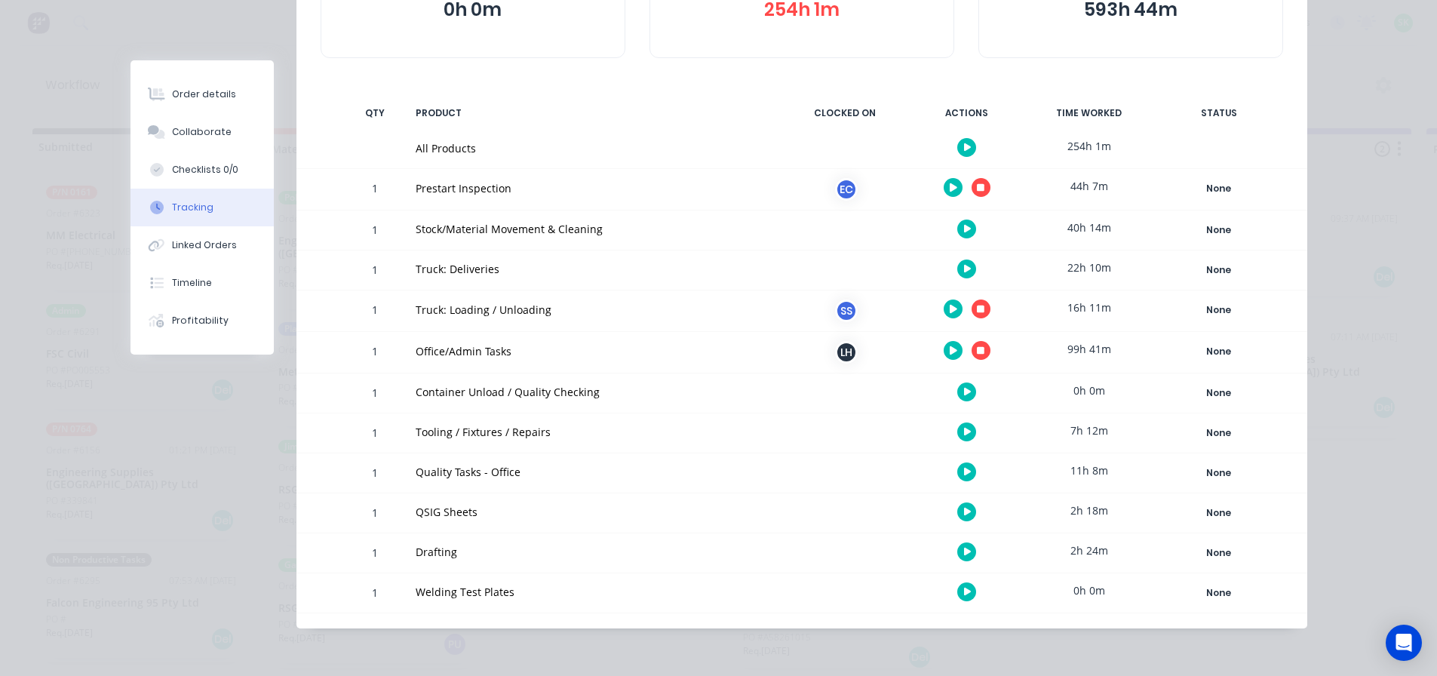
scroll to position [228, 0]
